Goal: Task Accomplishment & Management: Use online tool/utility

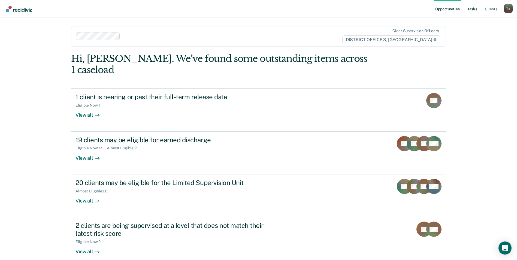
click at [472, 10] on link "Tasks" at bounding box center [472, 8] width 12 height 17
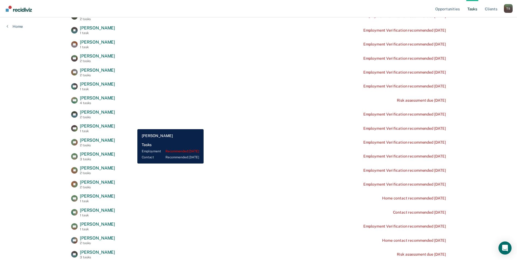
scroll to position [245, 0]
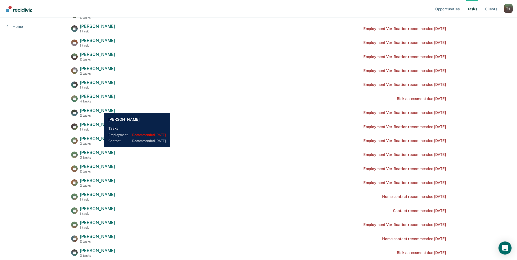
click at [100, 109] on span "[PERSON_NAME]" at bounding box center [97, 110] width 35 height 5
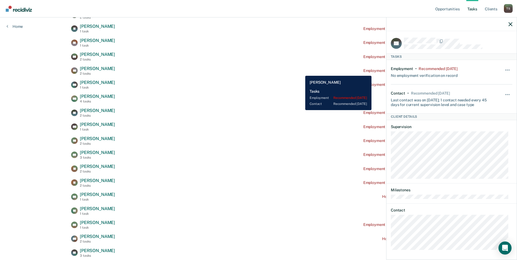
click at [301, 72] on div "RR [PERSON_NAME] 2 tasks Employment Verification recommended [DATE]" at bounding box center [258, 71] width 374 height 10
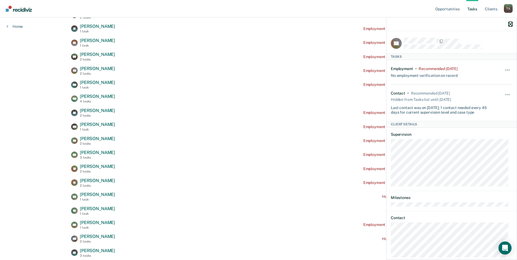
click at [510, 24] on icon "button" at bounding box center [510, 24] width 4 height 4
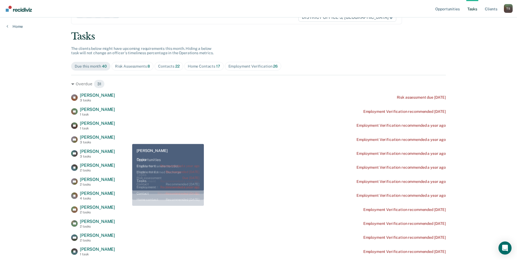
scroll to position [0, 0]
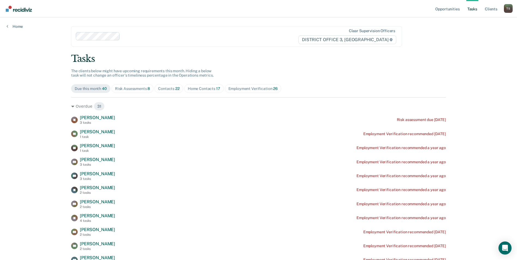
click at [161, 88] on div "Contacts 22" at bounding box center [169, 88] width 22 height 5
